Goal: Task Accomplishment & Management: Manage account settings

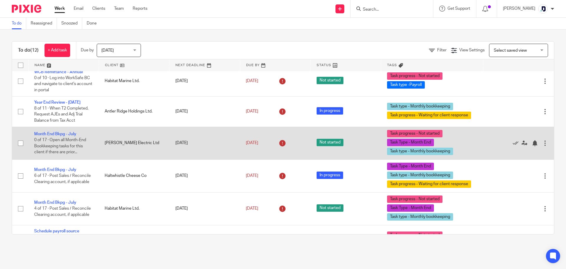
scroll to position [28, 0]
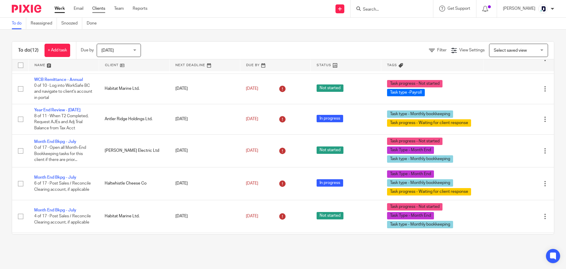
click at [94, 8] on link "Clients" at bounding box center [98, 9] width 13 height 6
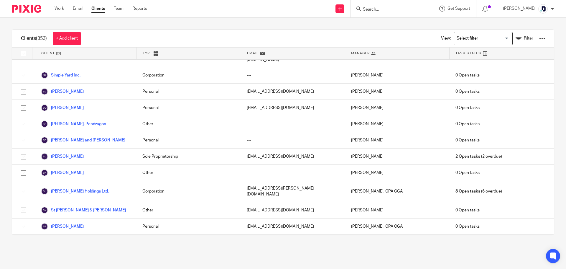
scroll to position [4981, 0]
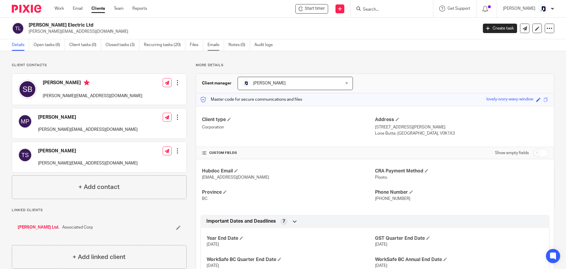
click at [213, 45] on link "Emails" at bounding box center [215, 44] width 17 height 11
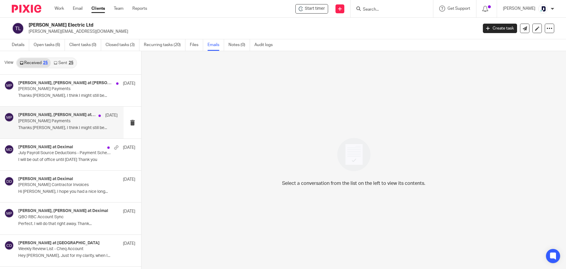
click at [65, 125] on p "Thanks [PERSON_NAME], I think I might still be..." at bounding box center [67, 127] width 99 height 5
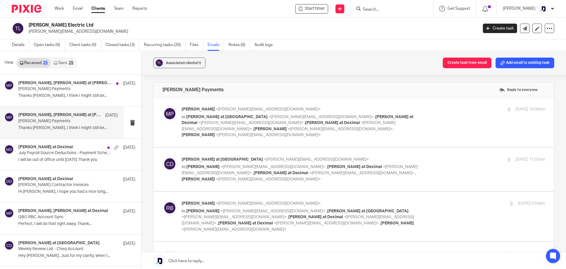
click at [442, 110] on div "[DATE] 10:00am" at bounding box center [484, 109] width 121 height 6
checkbox input "true"
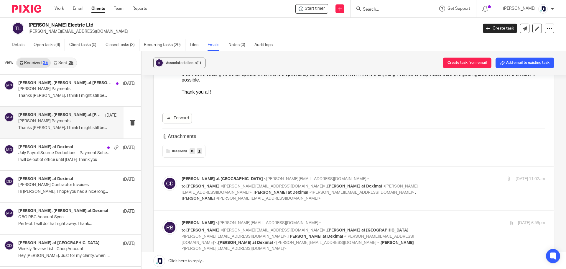
scroll to position [147, 0]
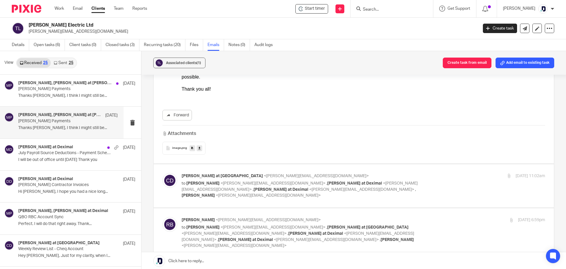
click at [312, 183] on label at bounding box center [354, 185] width 400 height 43
click at [162, 173] on input "checkbox" at bounding box center [162, 172] width 0 height 0
checkbox input "true"
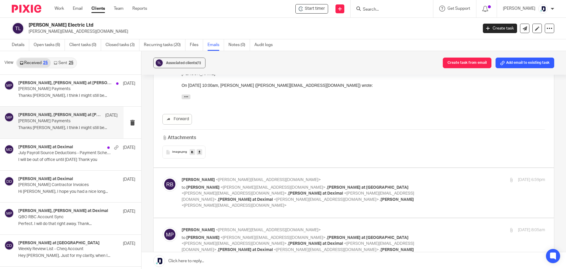
scroll to position [354, 0]
click at [416, 184] on p "to [PERSON_NAME] <[PERSON_NAME][EMAIL_ADDRESS][DOMAIN_NAME]> , [PERSON_NAME] at…" at bounding box center [303, 196] width 242 height 24
checkbox input "true"
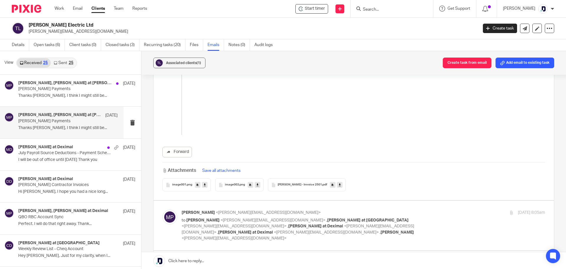
scroll to position [884, 0]
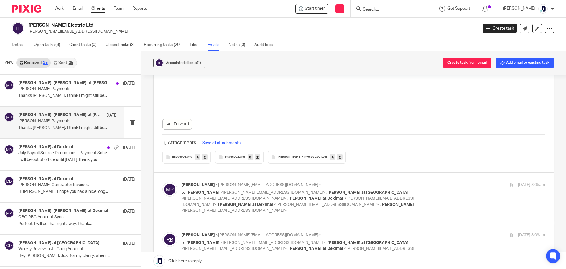
click at [430, 182] on div "[PERSON_NAME] <[PERSON_NAME][EMAIL_ADDRESS][DOMAIN_NAME]> to [PERSON_NAME] <[PE…" at bounding box center [363, 198] width 363 height 32
checkbox input "true"
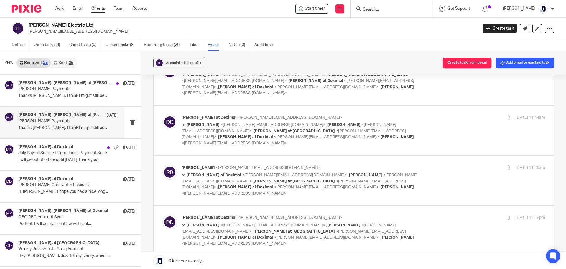
scroll to position [1680, 0]
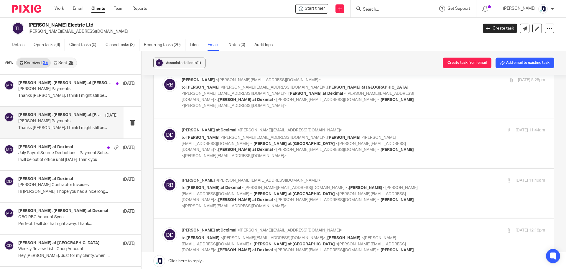
click at [438, 227] on div "[PERSON_NAME] at [PERSON_NAME] <[PERSON_NAME][EMAIL_ADDRESS][DOMAIN_NAME]> to […" at bounding box center [363, 243] width 363 height 32
checkbox input "true"
click at [421, 177] on div "[PERSON_NAME] <[PERSON_NAME][EMAIL_ADDRESS][DOMAIN_NAME]> to [PERSON_NAME] at […" at bounding box center [363, 193] width 363 height 32
checkbox input "true"
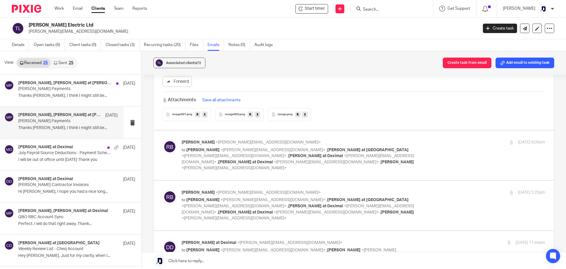
scroll to position [1562, 0]
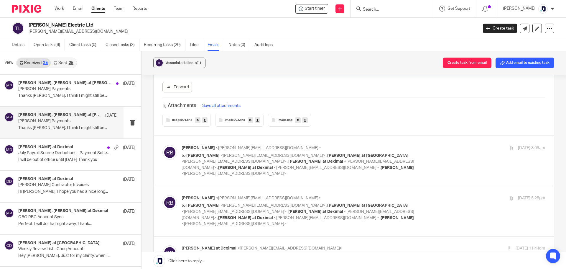
click at [447, 245] on div "[DATE] 11:44am" at bounding box center [484, 248] width 121 height 6
checkbox input "true"
click at [443, 195] on div "[PERSON_NAME] <[PERSON_NAME][EMAIL_ADDRESS][DOMAIN_NAME]> to [PERSON_NAME] <[PE…" at bounding box center [363, 211] width 363 height 32
checkbox input "true"
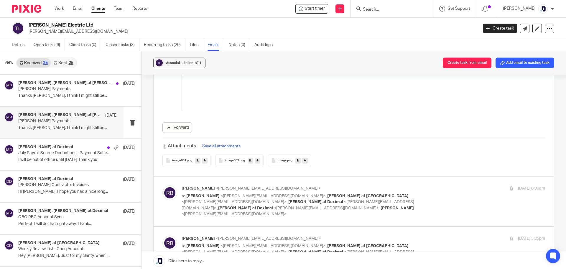
scroll to position [1503, 0]
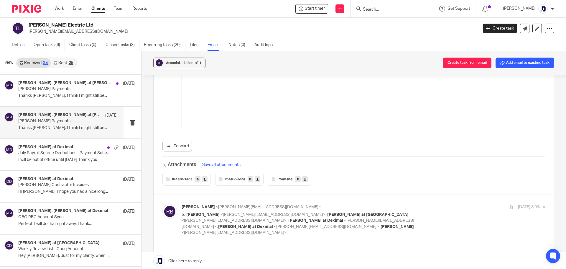
click at [444, 204] on div "[DATE] 8:09am" at bounding box center [484, 207] width 121 height 6
checkbox input "true"
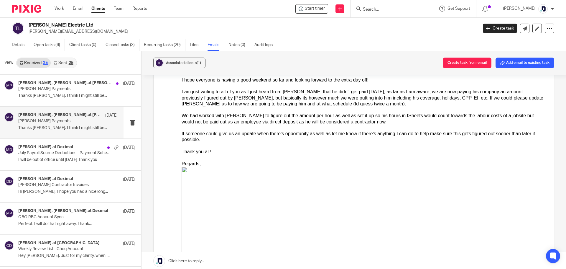
scroll to position [1238, 0]
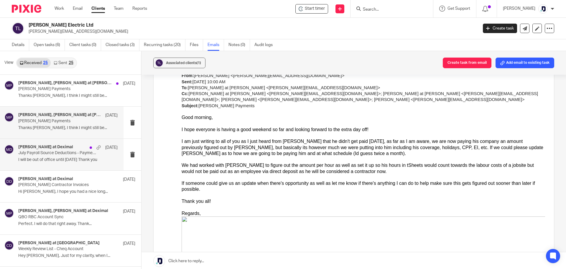
click at [75, 164] on div "[PERSON_NAME] at Deximal Aug [DATE] Payroll Source Deductions - Payment Schedul…" at bounding box center [67, 154] width 99 height 20
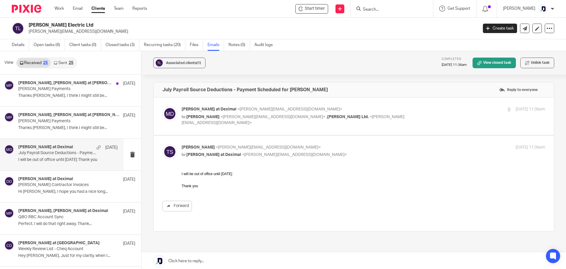
scroll to position [0, 0]
click at [387, 110] on p "[PERSON_NAME] at Deximal <[PERSON_NAME][EMAIL_ADDRESS][DOMAIN_NAME]>" at bounding box center [303, 109] width 242 height 6
checkbox input "true"
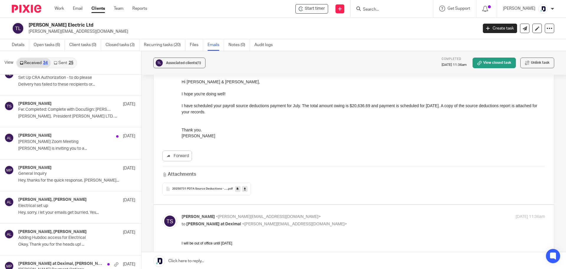
scroll to position [886, 0]
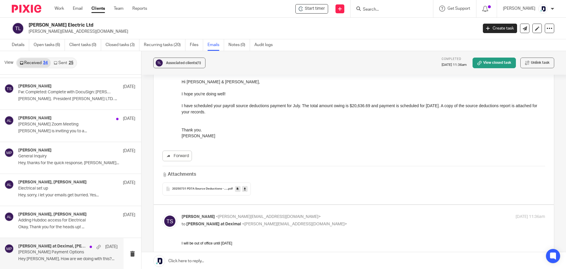
click at [79, 258] on p "Hey [PERSON_NAME], How are we doing with this?..." at bounding box center [67, 258] width 99 height 5
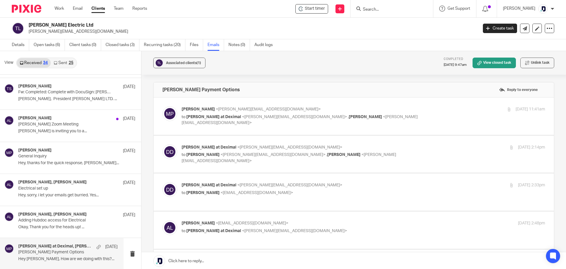
scroll to position [0, 0]
click at [397, 116] on p "to [PERSON_NAME] at [PERSON_NAME] <[PERSON_NAME][EMAIL_ADDRESS][DOMAIN_NAME]> ,…" at bounding box center [303, 120] width 242 height 12
checkbox input "true"
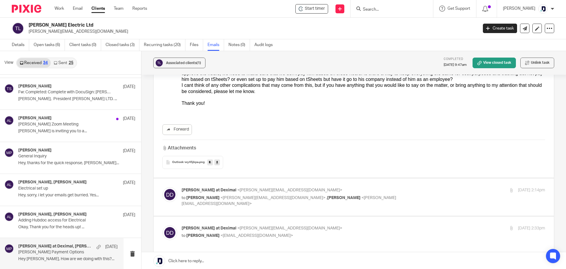
scroll to position [147, 0]
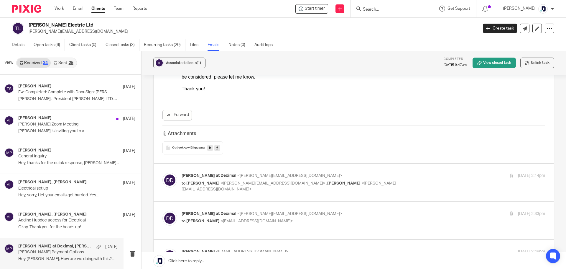
click at [455, 180] on div "[PERSON_NAME] at [PERSON_NAME] <[PERSON_NAME][EMAIL_ADDRESS][DOMAIN_NAME]> to […" at bounding box center [363, 182] width 363 height 20
checkbox input "true"
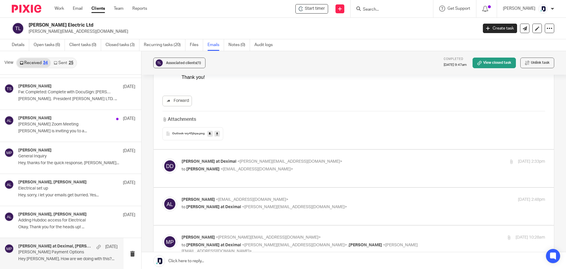
scroll to position [501, 0]
click at [432, 168] on div "[PERSON_NAME] at [PERSON_NAME] <[PERSON_NAME][EMAIL_ADDRESS][DOMAIN_NAME]> to […" at bounding box center [363, 165] width 363 height 15
checkbox input "true"
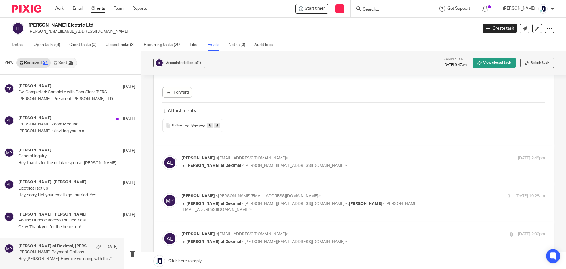
scroll to position [884, 0]
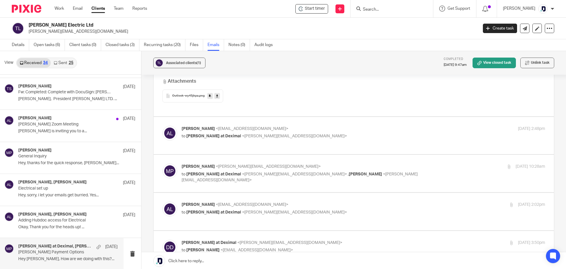
click at [441, 135] on div "[PERSON_NAME] <[EMAIL_ADDRESS][DOMAIN_NAME]> to [PERSON_NAME] at [PERSON_NAME] …" at bounding box center [353, 136] width 383 height 20
click at [445, 126] on div "[DATE] 2:48pm" at bounding box center [484, 129] width 121 height 6
checkbox input "true"
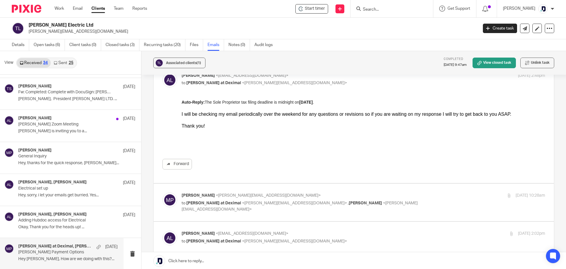
scroll to position [973, 0]
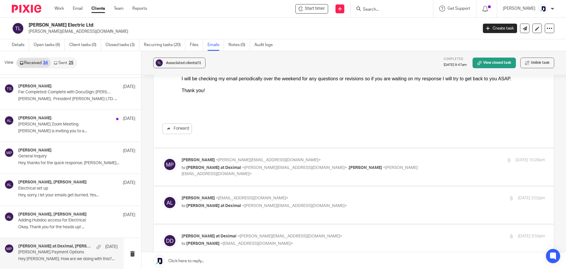
click at [446, 162] on div "[PERSON_NAME] <[PERSON_NAME][EMAIL_ADDRESS][DOMAIN_NAME]> to [PERSON_NAME] at […" at bounding box center [363, 167] width 363 height 20
checkbox input "true"
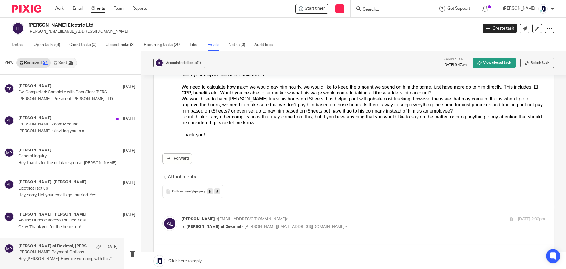
scroll to position [1356, 0]
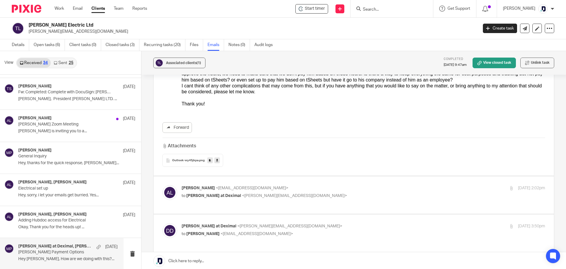
click at [449, 187] on div "[PERSON_NAME] <[EMAIL_ADDRESS][DOMAIN_NAME]> to [PERSON_NAME] at [PERSON_NAME] …" at bounding box center [363, 192] width 363 height 15
checkbox input "true"
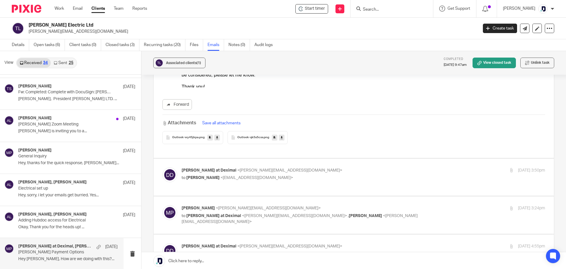
scroll to position [1857, 0]
click at [353, 174] on p "to [PERSON_NAME] <[EMAIL_ADDRESS][DOMAIN_NAME]>" at bounding box center [303, 177] width 242 height 6
checkbox input "true"
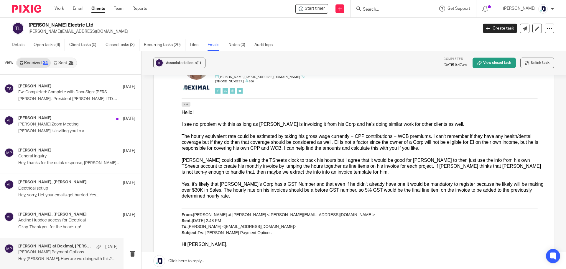
scroll to position [2122, 0]
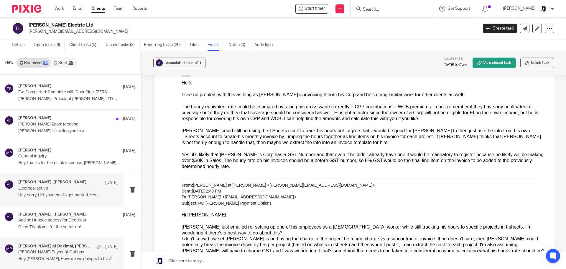
click at [98, 194] on p "Hey, sorry, i let your emails get burried. Yes..." at bounding box center [67, 194] width 99 height 5
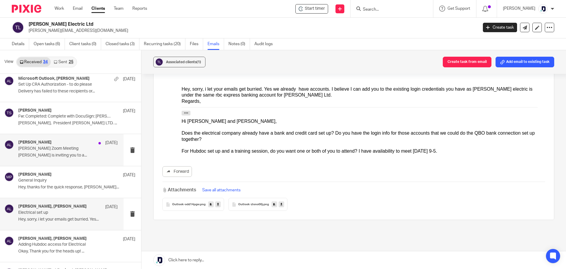
scroll to position [827, 0]
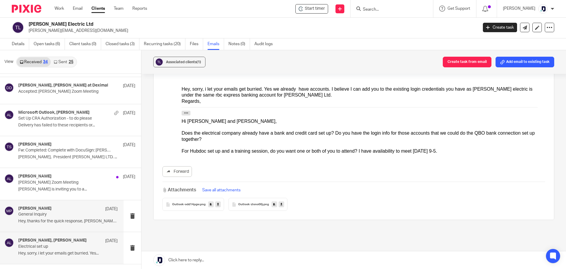
click at [66, 214] on p "General Inquiry" at bounding box center [58, 214] width 80 height 5
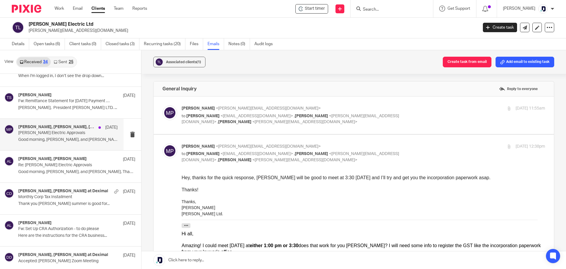
scroll to position [650, 0]
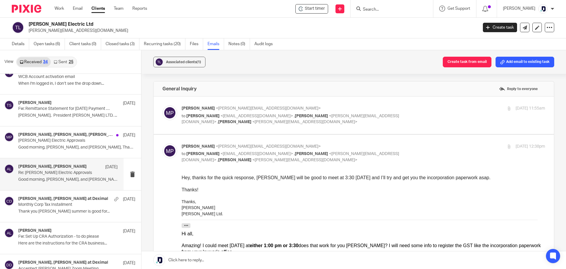
click at [81, 177] on p "Good morning, [PERSON_NAME], and [PERSON_NAME], Thank..." at bounding box center [67, 179] width 99 height 5
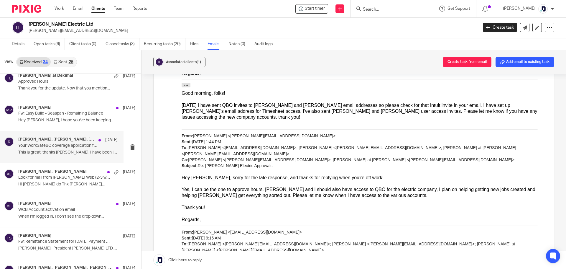
scroll to position [503, 0]
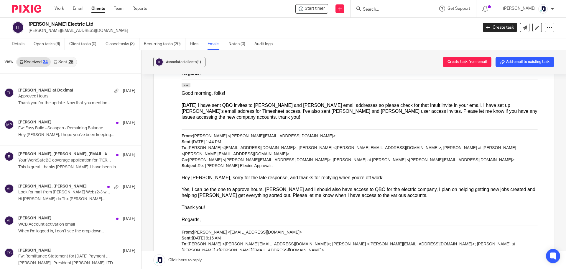
drag, startPoint x: 59, startPoint y: 159, endPoint x: 163, endPoint y: 85, distance: 127.2
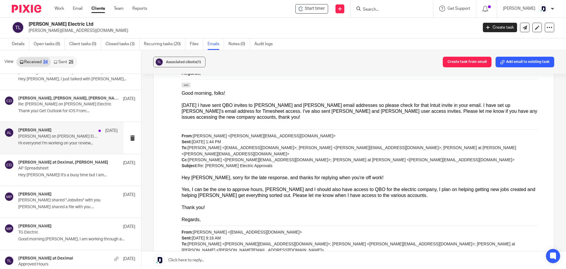
scroll to position [326, 0]
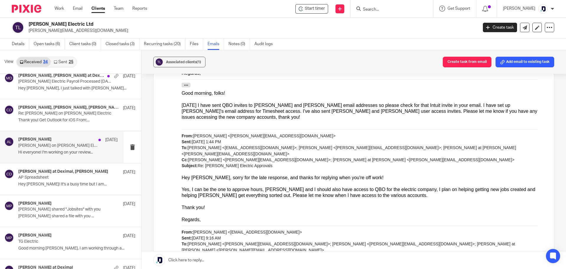
click at [68, 146] on p "[PERSON_NAME] on [PERSON_NAME] Electric" at bounding box center [58, 145] width 80 height 5
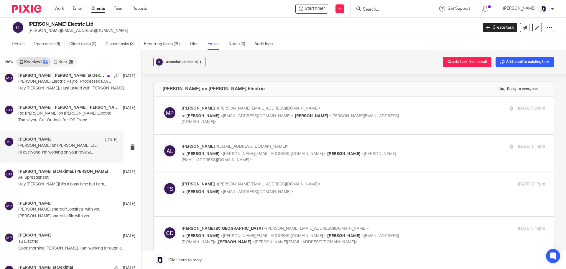
scroll to position [0, 0]
click at [345, 115] on p "to [PERSON_NAME] <[EMAIL_ADDRESS][DOMAIN_NAME]> , [PERSON_NAME] <[PERSON_NAME][…" at bounding box center [303, 119] width 242 height 12
checkbox input "true"
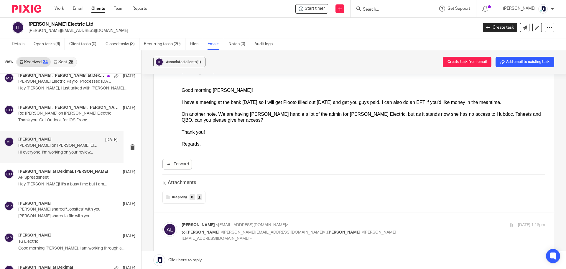
scroll to position [59, 0]
